Goal: Task Accomplishment & Management: Manage account settings

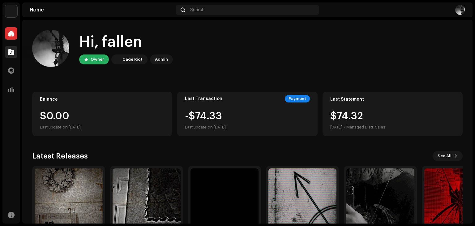
click at [15, 50] on div at bounding box center [11, 52] width 12 height 12
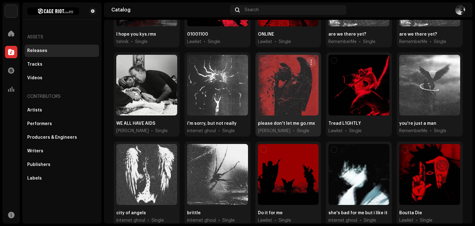
scroll to position [205, 0]
click at [280, 89] on div at bounding box center [288, 85] width 61 height 61
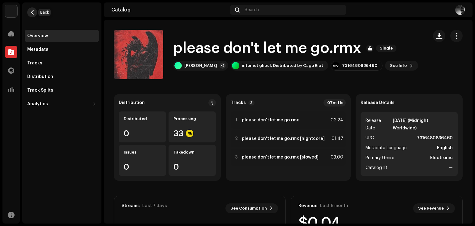
click at [32, 10] on span "button" at bounding box center [32, 12] width 5 height 5
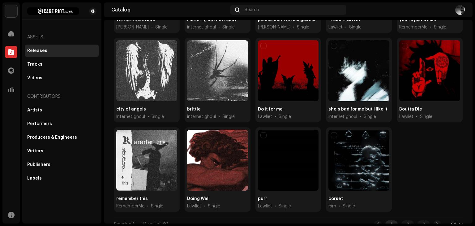
scroll to position [314, 0]
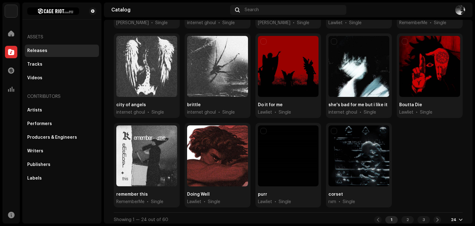
click at [455, 217] on div "24" at bounding box center [457, 219] width 12 height 5
click at [448, 205] on div "72" at bounding box center [443, 204] width 25 height 12
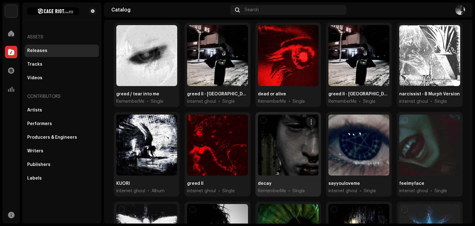
scroll to position [860, 0]
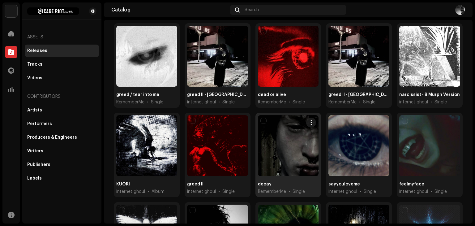
click at [287, 135] on div at bounding box center [288, 145] width 61 height 61
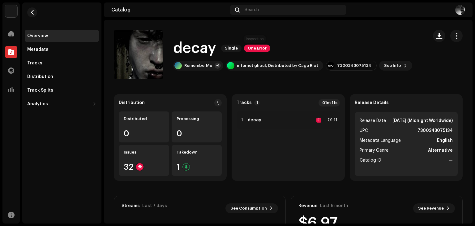
click at [248, 50] on span "One Error" at bounding box center [257, 48] width 26 height 7
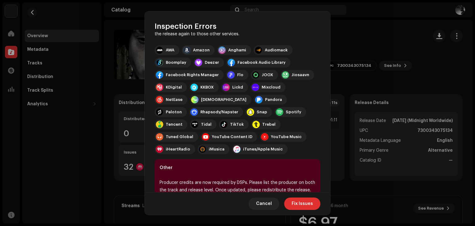
scroll to position [87, 0]
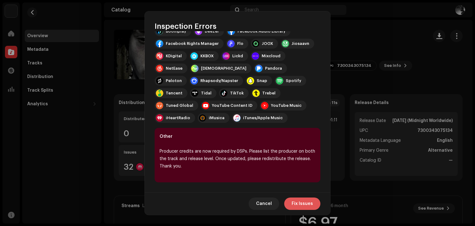
click at [301, 202] on span "Fix Issues" at bounding box center [302, 203] width 21 height 12
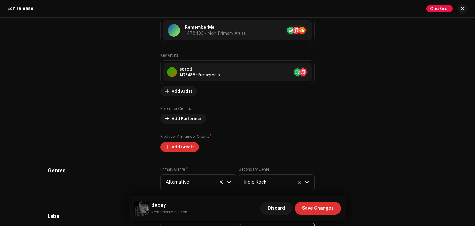
scroll to position [592, 0]
click at [178, 149] on span "Add Credit" at bounding box center [183, 146] width 22 height 12
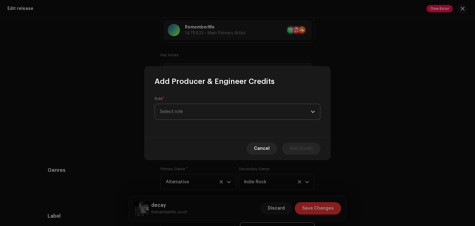
click at [196, 105] on span "Select role" at bounding box center [235, 111] width 151 height 15
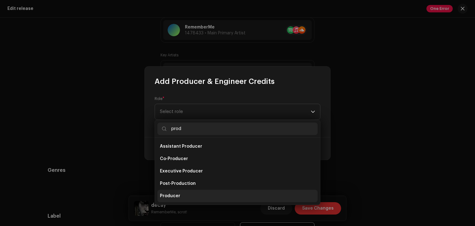
type input "prod"
click at [181, 196] on li "Producer" at bounding box center [237, 196] width 160 height 12
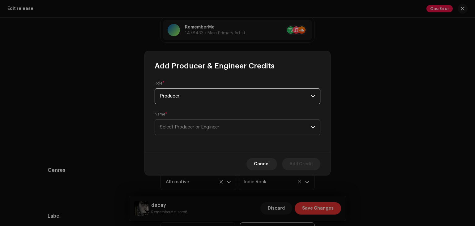
click at [183, 133] on span "Select Producer or Engineer" at bounding box center [235, 126] width 151 height 15
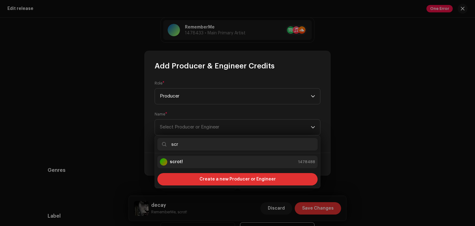
type input "scr"
click at [183, 157] on li "scrot! 1478488" at bounding box center [237, 162] width 160 height 12
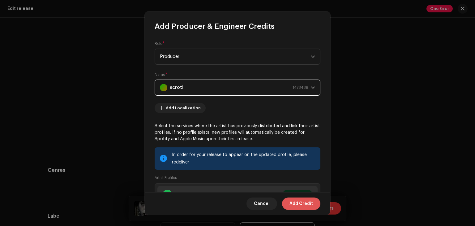
click at [307, 204] on span "Add Credit" at bounding box center [302, 203] width 24 height 12
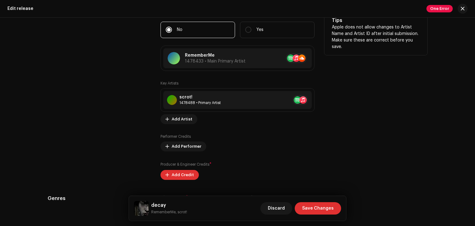
scroll to position [564, 0]
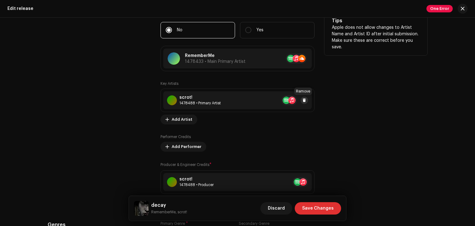
click at [305, 101] on button at bounding box center [304, 100] width 7 height 7
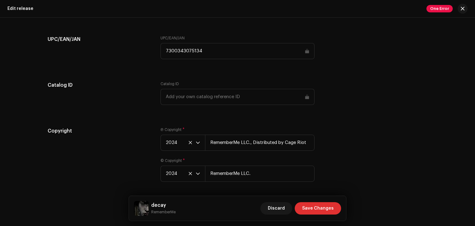
scroll to position [930, 0]
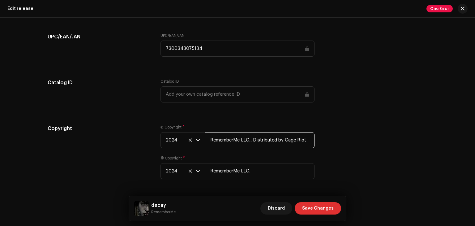
click at [230, 146] on input "RememberMe LLC., Distributed by Cage Riot" at bounding box center [260, 140] width 110 height 16
type input "internet ghoul music"
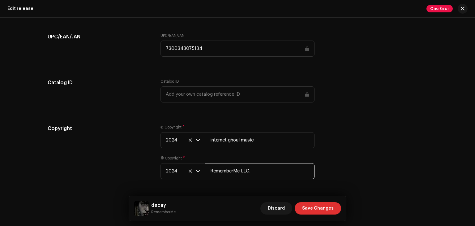
click at [226, 174] on input "RememberMe LLC." at bounding box center [260, 171] width 110 height 16
type input "internet ghoul music"
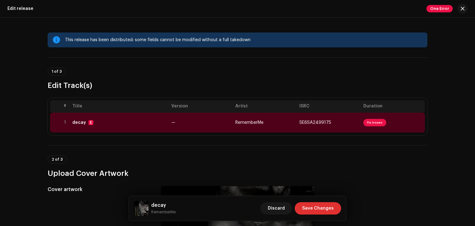
scroll to position [5, 0]
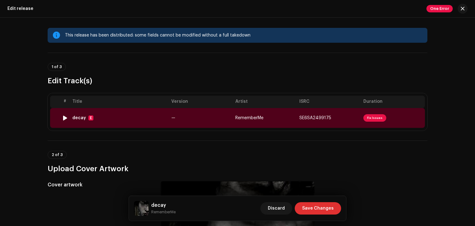
click at [337, 120] on td "SE6SA2499175" at bounding box center [329, 118] width 64 height 20
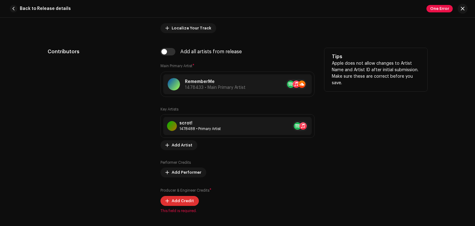
scroll to position [367, 0]
click at [304, 125] on span at bounding box center [305, 125] width 4 height 5
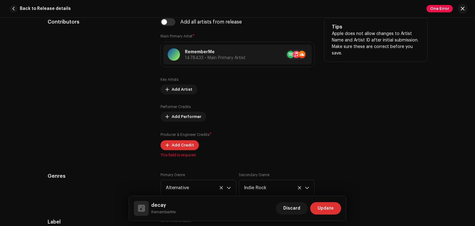
scroll to position [397, 0]
click at [184, 145] on span "Add Credit" at bounding box center [183, 145] width 22 height 12
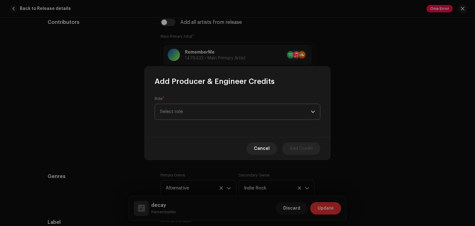
click at [221, 115] on span "Select role" at bounding box center [235, 111] width 151 height 15
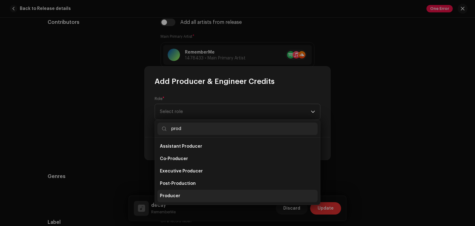
type input "prod"
click at [171, 196] on span "Producer" at bounding box center [170, 196] width 20 height 6
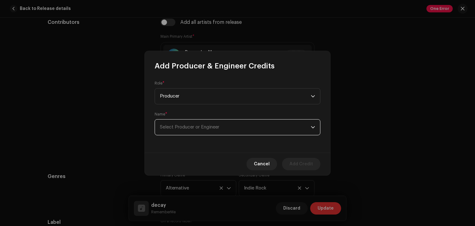
click at [217, 123] on span "Select Producer or Engineer" at bounding box center [235, 126] width 151 height 15
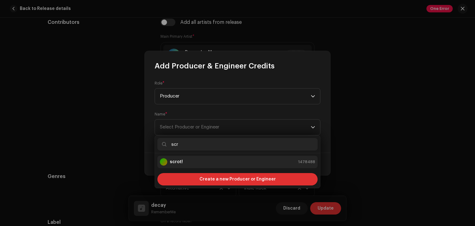
type input "scr"
click at [195, 164] on div "scrot! 1478488" at bounding box center [237, 161] width 155 height 7
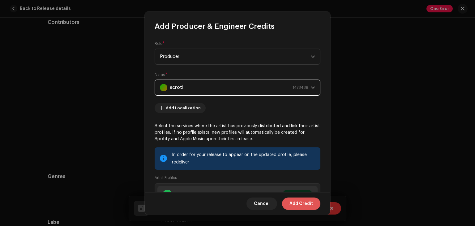
click at [303, 200] on span "Add Credit" at bounding box center [302, 203] width 24 height 12
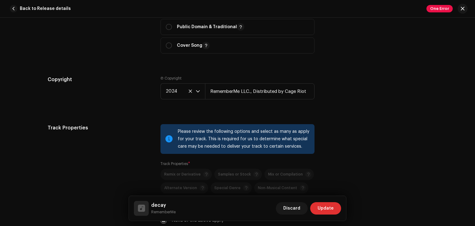
scroll to position [816, 0]
click at [267, 98] on input "RememberMe LLC., Distributed by Cage Riot" at bounding box center [260, 92] width 110 height 16
type input "internet ghoul music"
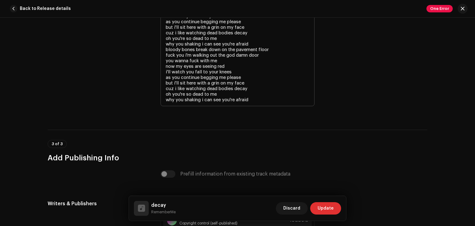
scroll to position [1368, 0]
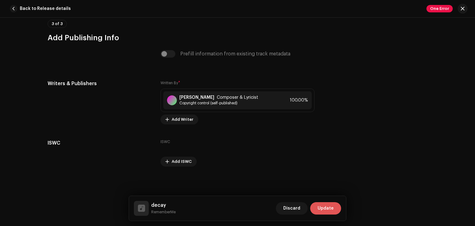
click at [324, 212] on span "Update" at bounding box center [326, 208] width 16 height 12
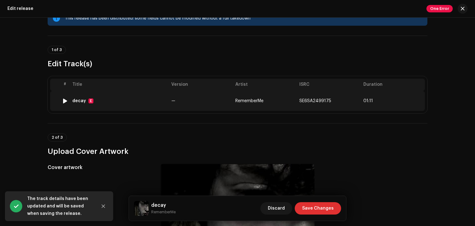
scroll to position [21, 0]
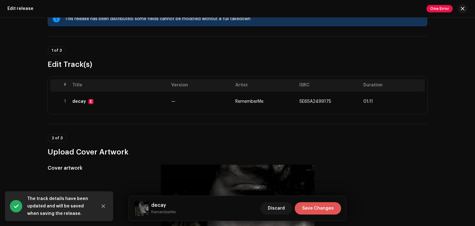
click at [329, 207] on span "Save Changes" at bounding box center [318, 208] width 32 height 12
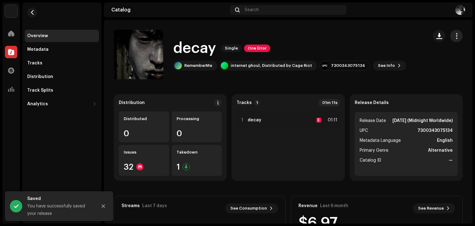
click at [454, 37] on span "button" at bounding box center [457, 35] width 6 height 5
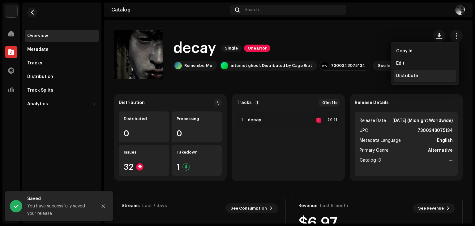
click at [416, 75] on span "Distribute" at bounding box center [407, 75] width 22 height 5
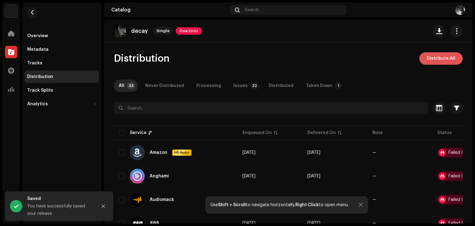
click at [429, 63] on span "Distribute All" at bounding box center [441, 58] width 28 height 12
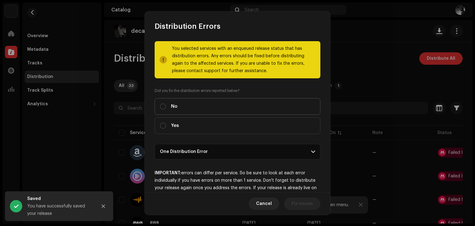
click at [260, 101] on label "No" at bounding box center [238, 106] width 166 height 17
click at [166, 103] on input "No" at bounding box center [163, 106] width 6 height 6
radio input "true"
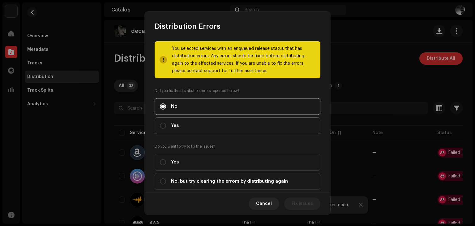
click at [255, 125] on label "Yes" at bounding box center [238, 125] width 166 height 17
click at [166, 125] on input "Yes" at bounding box center [163, 125] width 6 height 6
radio input "true"
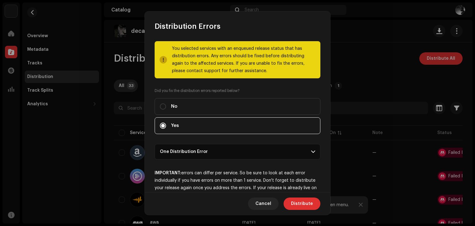
scroll to position [24, 0]
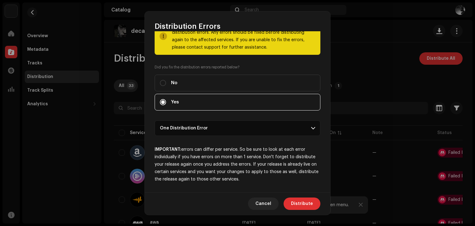
click at [257, 128] on p-accordion-header "One Distribution Error" at bounding box center [238, 127] width 166 height 15
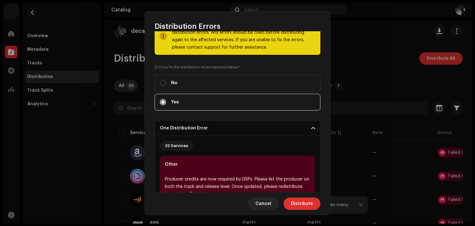
scroll to position [113, 0]
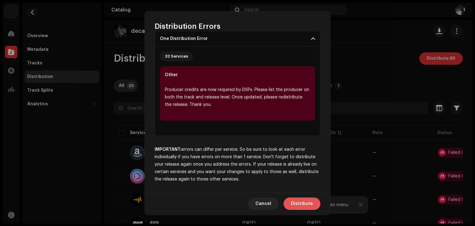
click at [298, 201] on span "Distribute" at bounding box center [302, 203] width 22 height 12
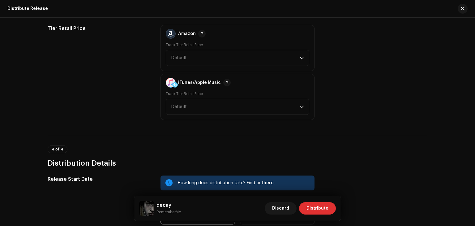
scroll to position [963, 0]
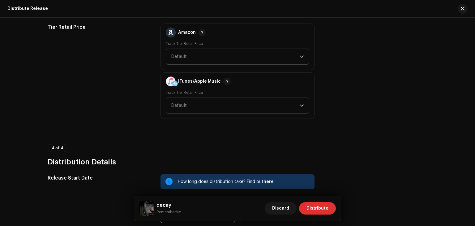
click at [191, 57] on span "Default" at bounding box center [235, 56] width 129 height 15
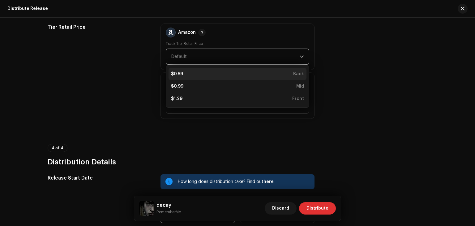
click at [194, 74] on div "$0.69 Back" at bounding box center [237, 74] width 133 height 6
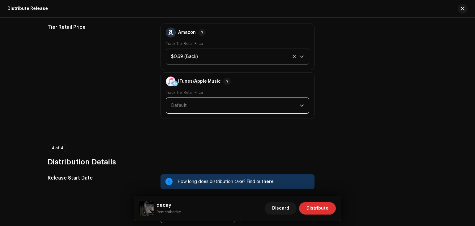
click at [194, 100] on span "Default" at bounding box center [235, 105] width 129 height 15
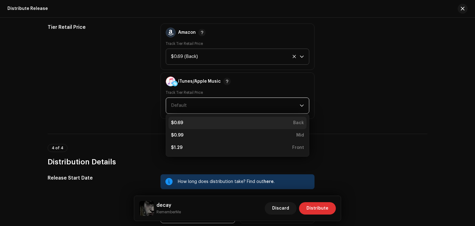
click at [195, 123] on div "$0.69 Back" at bounding box center [237, 123] width 133 height 6
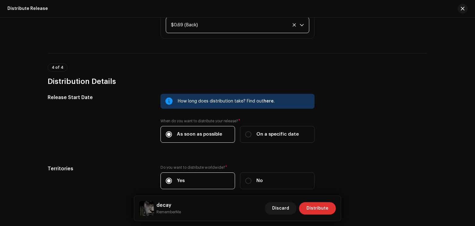
scroll to position [1073, 0]
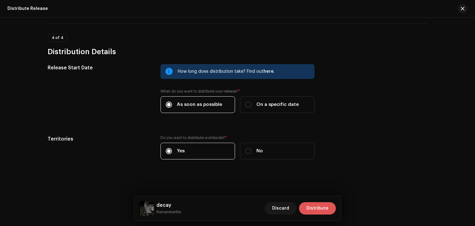
click at [315, 207] on span "Distribute" at bounding box center [318, 208] width 22 height 12
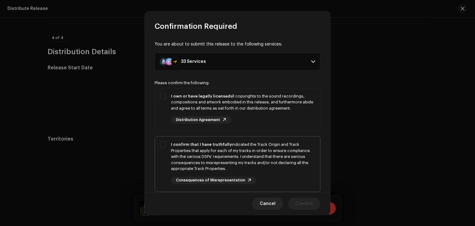
click at [296, 137] on div "I confirm that I have truthfully indicated the Track Origin and Track Propertie…" at bounding box center [237, 162] width 165 height 53
checkbox input "true"
click at [290, 122] on div "I own or have legally licensed all copyrights to the sound recordings, composit…" at bounding box center [243, 108] width 144 height 31
checkbox input "true"
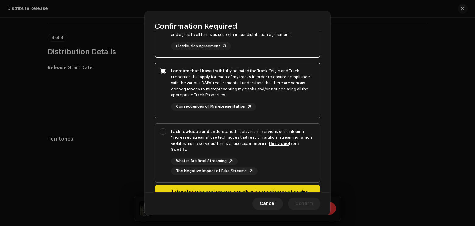
scroll to position [73, 0]
click at [290, 124] on div "I acknowledge and understand that playlisting services guaranteeing "increased …" at bounding box center [237, 152] width 165 height 56
checkbox input "true"
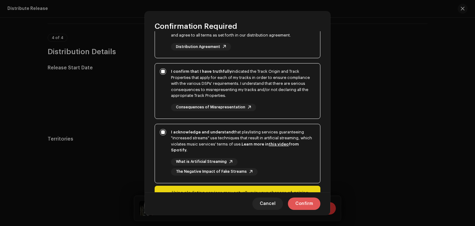
click at [299, 203] on span "Confirm" at bounding box center [304, 203] width 18 height 12
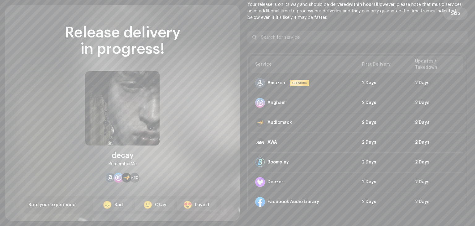
click at [454, 12] on span "Skip" at bounding box center [455, 13] width 9 height 12
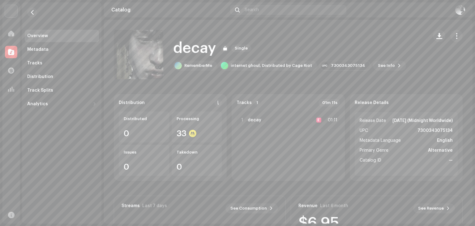
click at [45, 34] on div "Overview" at bounding box center [37, 35] width 21 height 5
click at [10, 29] on div at bounding box center [11, 33] width 12 height 12
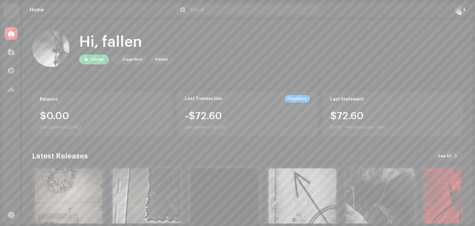
scroll to position [41, 0]
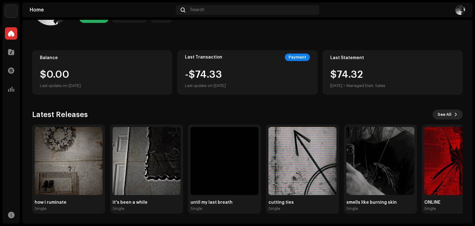
click at [442, 114] on span "See All" at bounding box center [445, 114] width 14 height 12
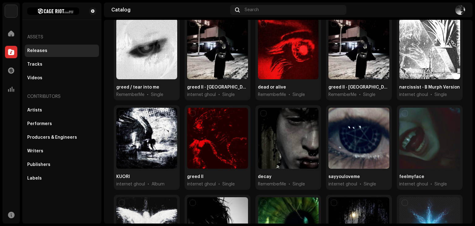
scroll to position [869, 0]
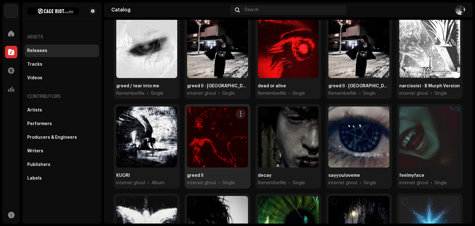
click at [229, 149] on div at bounding box center [217, 136] width 61 height 61
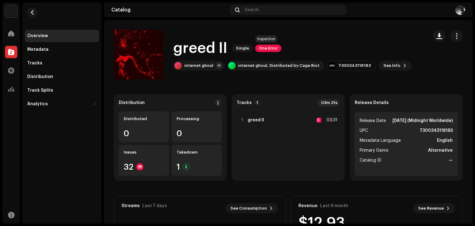
click at [269, 46] on span "One Error" at bounding box center [268, 48] width 26 height 7
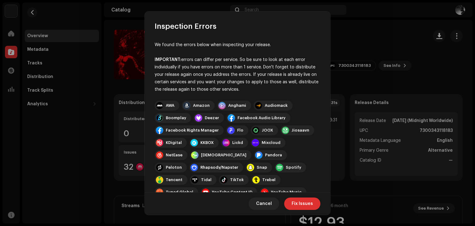
scroll to position [79, 0]
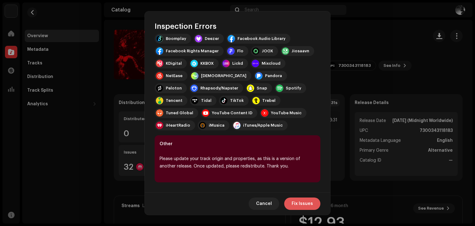
click at [313, 204] on button "Fix Issues" at bounding box center [302, 203] width 36 height 12
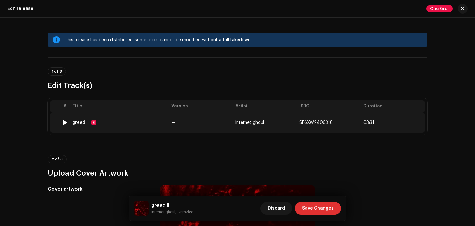
click at [284, 118] on td "internet ghoul" at bounding box center [265, 123] width 64 height 20
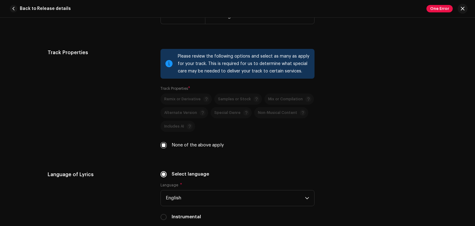
scroll to position [938, 0]
click at [164, 148] on input "None of the above apply" at bounding box center [164, 145] width 6 height 6
checkbox input "false"
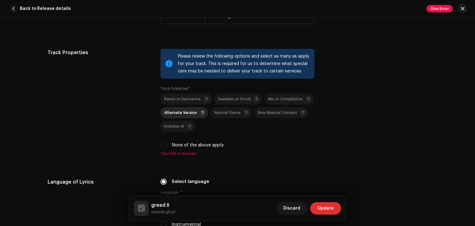
click at [189, 116] on div "Alternate Version" at bounding box center [184, 113] width 41 height 6
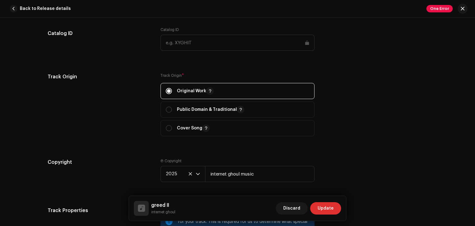
scroll to position [780, 0]
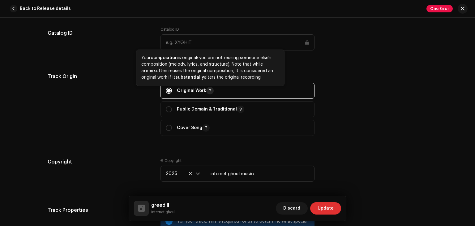
click at [209, 91] on span "button" at bounding box center [209, 90] width 3 height 5
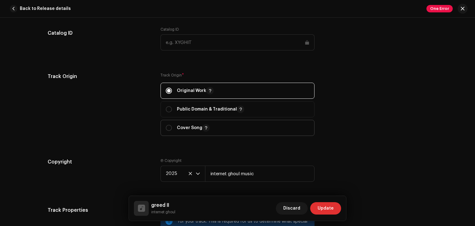
click at [216, 127] on span "Cover Song" at bounding box center [238, 127] width 144 height 15
radio input "false"
radio input "true"
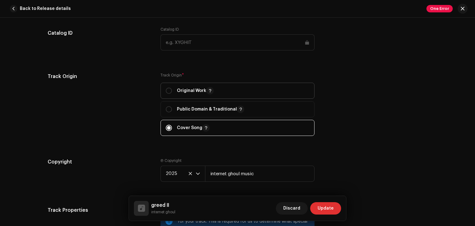
click at [191, 90] on p "Original Work" at bounding box center [195, 90] width 37 height 7
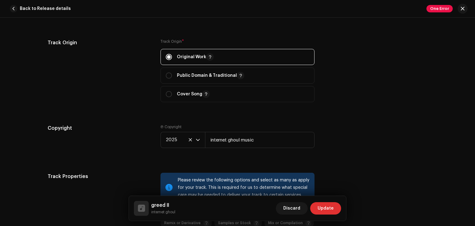
scroll to position [813, 0]
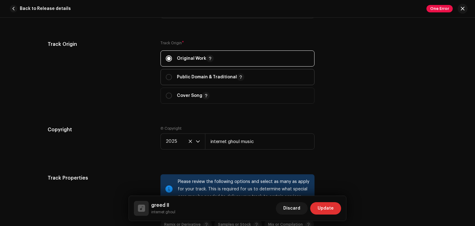
click at [219, 75] on p "Public Domain & Traditional" at bounding box center [210, 76] width 67 height 7
radio input "false"
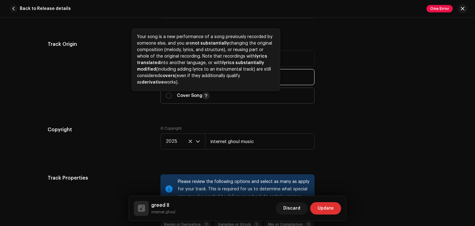
click at [205, 97] on span "button" at bounding box center [205, 95] width 3 height 5
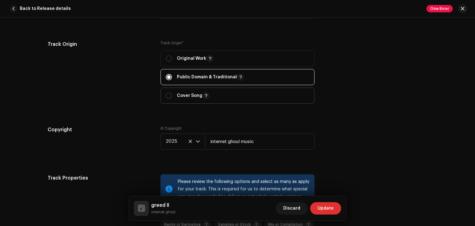
click at [233, 99] on span "Cover Song" at bounding box center [238, 95] width 144 height 15
radio input "false"
radio input "true"
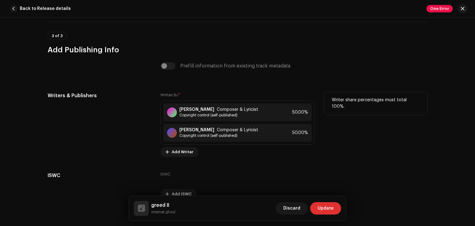
scroll to position [1574, 0]
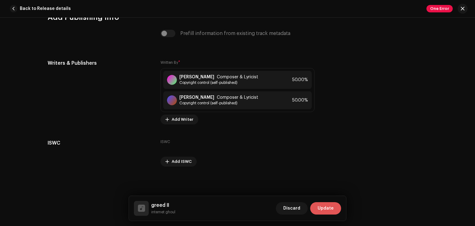
click at [330, 206] on span "Update" at bounding box center [326, 208] width 16 height 12
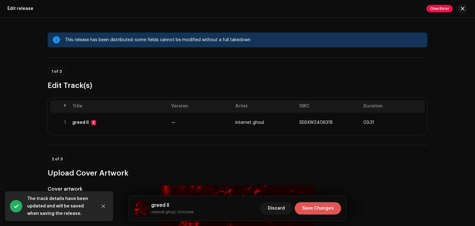
click at [325, 213] on span "Save Changes" at bounding box center [318, 208] width 32 height 12
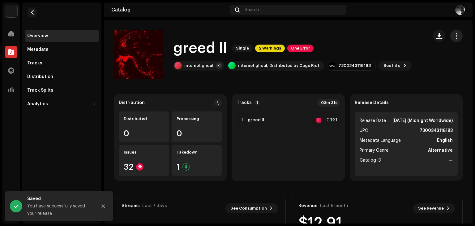
click at [450, 37] on button "button" at bounding box center [456, 36] width 12 height 12
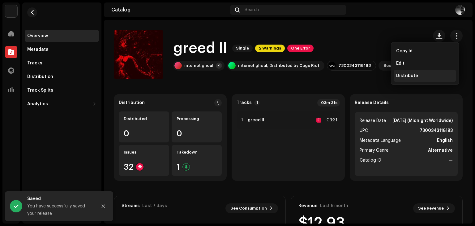
click at [417, 73] on div "Distribute" at bounding box center [425, 76] width 62 height 12
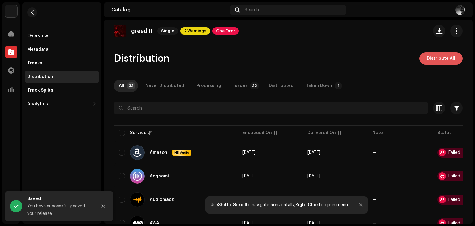
click at [430, 54] on span "Distribute All" at bounding box center [441, 58] width 28 height 12
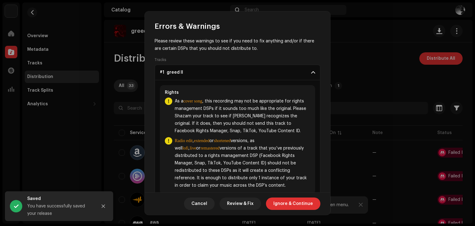
scroll to position [44, 0]
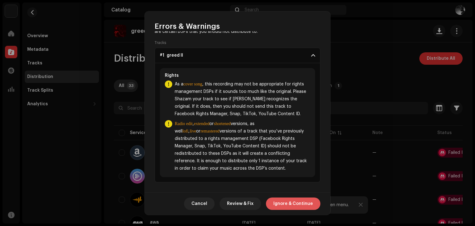
click at [296, 206] on span "Ignore & Continue" at bounding box center [293, 203] width 40 height 12
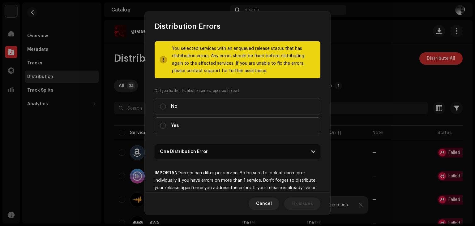
scroll to position [10, 0]
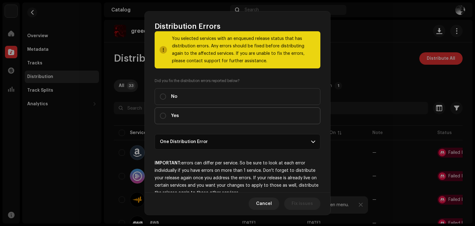
click at [232, 117] on label "Yes" at bounding box center [238, 115] width 166 height 17
click at [166, 117] on input "Yes" at bounding box center [163, 116] width 6 height 6
radio input "true"
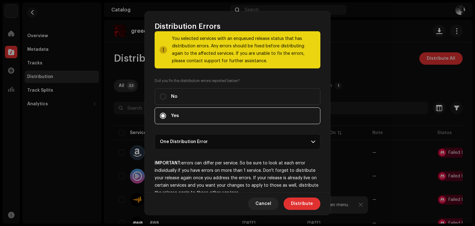
scroll to position [24, 0]
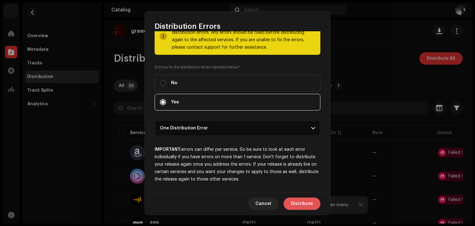
click at [314, 209] on div "Cancel Distribute" at bounding box center [238, 203] width 186 height 23
click at [307, 203] on span "Distribute" at bounding box center [302, 203] width 22 height 12
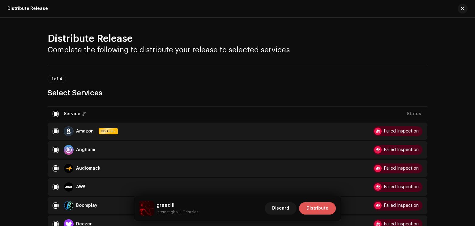
click at [321, 212] on span "Distribute" at bounding box center [318, 208] width 22 height 12
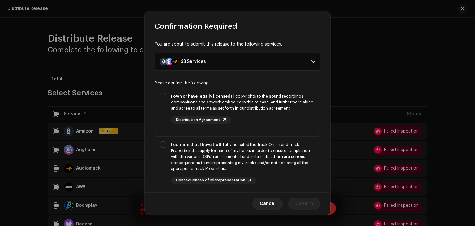
click at [257, 106] on div "I own or have legally licensed all copyrights to the sound recordings, composit…" at bounding box center [243, 102] width 144 height 18
checkbox input "true"
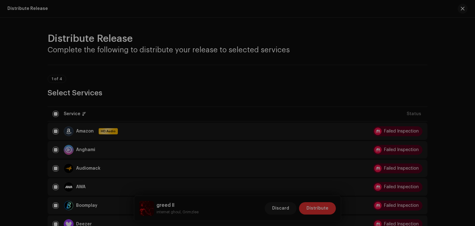
click at [354, 91] on div "Confirmation Required You are about to submit this release to the following ser…" at bounding box center [237, 113] width 475 height 226
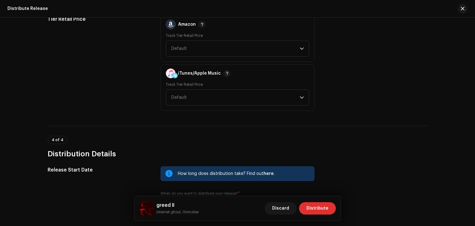
scroll to position [972, 0]
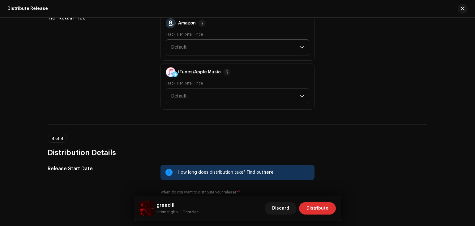
click at [262, 45] on span "Default" at bounding box center [235, 47] width 129 height 15
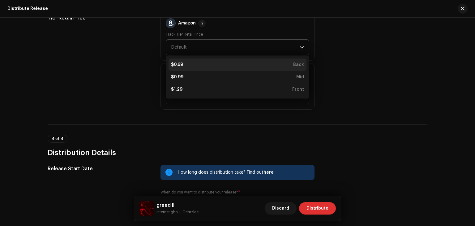
click at [255, 62] on div "$0.69 Back" at bounding box center [237, 65] width 133 height 6
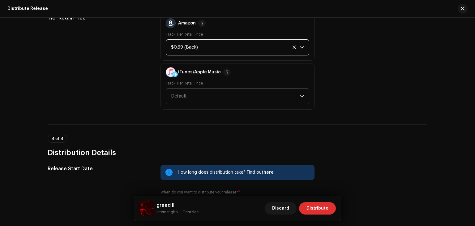
click at [231, 102] on span "Default" at bounding box center [235, 95] width 129 height 15
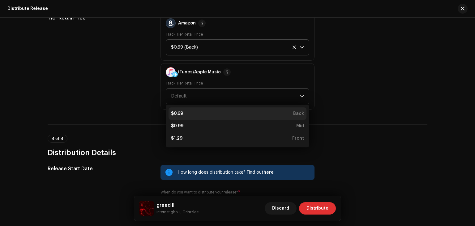
click at [224, 114] on div "$0.69 Back" at bounding box center [237, 113] width 133 height 6
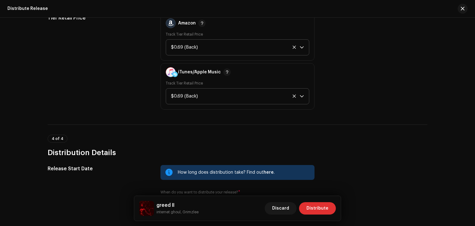
click at [316, 214] on div "Discard Distribute" at bounding box center [300, 208] width 71 height 15
click at [314, 211] on span "Distribute" at bounding box center [318, 208] width 22 height 12
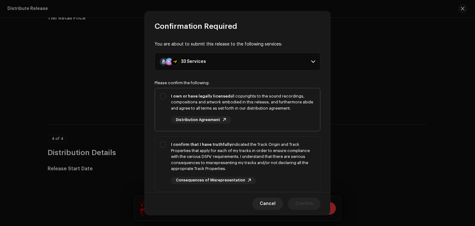
drag, startPoint x: 281, startPoint y: 115, endPoint x: 281, endPoint y: 119, distance: 3.8
click at [281, 115] on div "I own or have legally licensed all copyrights to the sound recordings, composit…" at bounding box center [243, 108] width 144 height 31
checkbox input "true"
click at [280, 146] on div "I confirm that I have truthfully indicated the Track Origin and Track Propertie…" at bounding box center [243, 156] width 144 height 30
checkbox input "true"
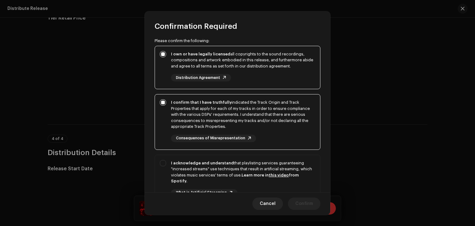
scroll to position [43, 0]
click at [289, 154] on div "I acknowledge and understand that playlisting services guaranteeing "increased …" at bounding box center [237, 182] width 165 height 56
checkbox input "true"
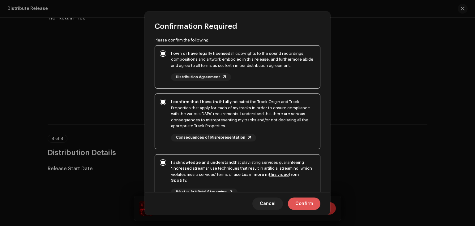
click at [302, 200] on span "Confirm" at bounding box center [304, 203] width 18 height 12
